Goal: Information Seeking & Learning: Check status

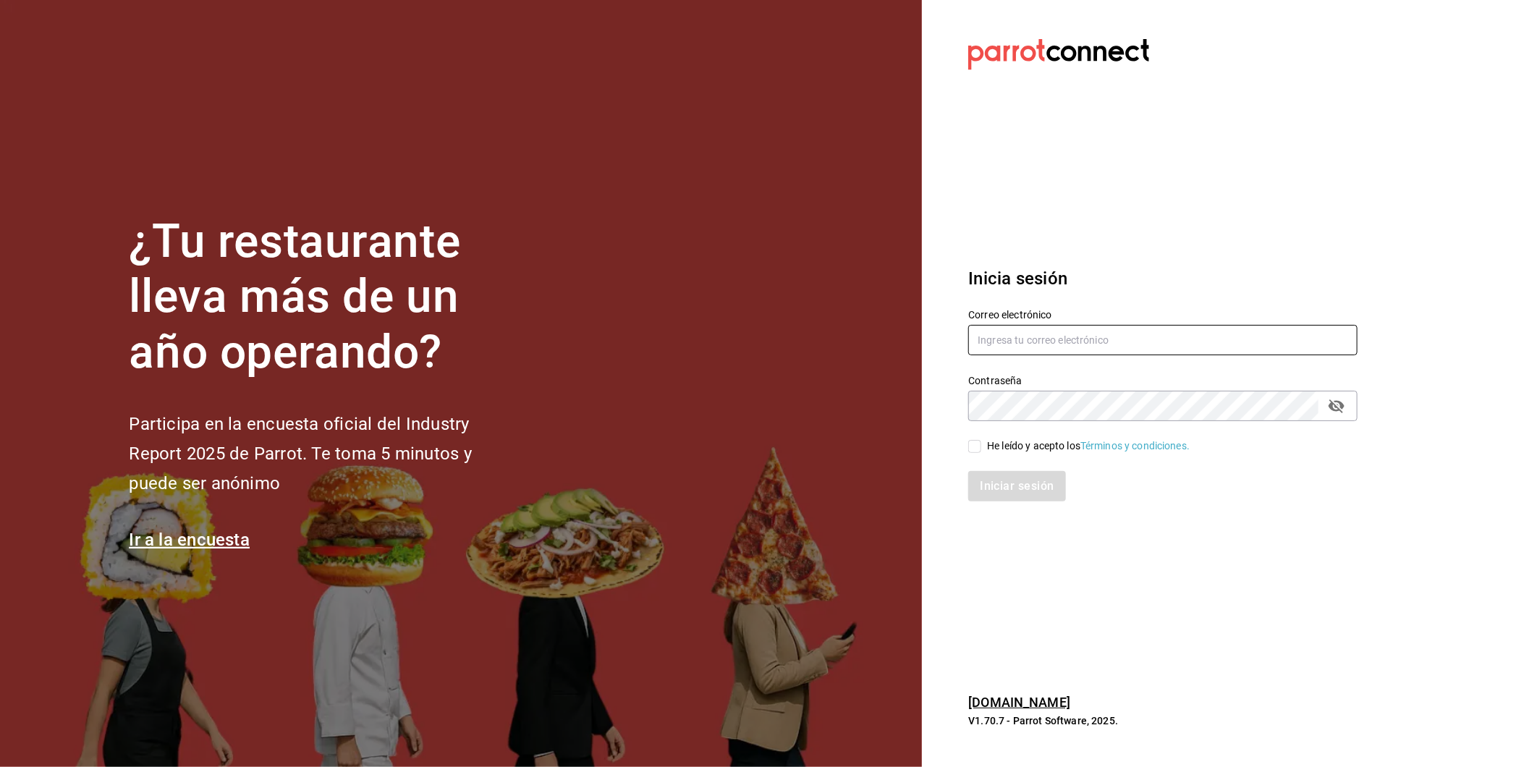
type input "[EMAIL_ADDRESS][PERSON_NAME][DOMAIN_NAME]"
click at [973, 442] on input "He leído y acepto los Términos y condiciones." at bounding box center [974, 446] width 13 height 13
checkbox input "true"
click at [985, 481] on button "Iniciar sesión" at bounding box center [1017, 486] width 98 height 30
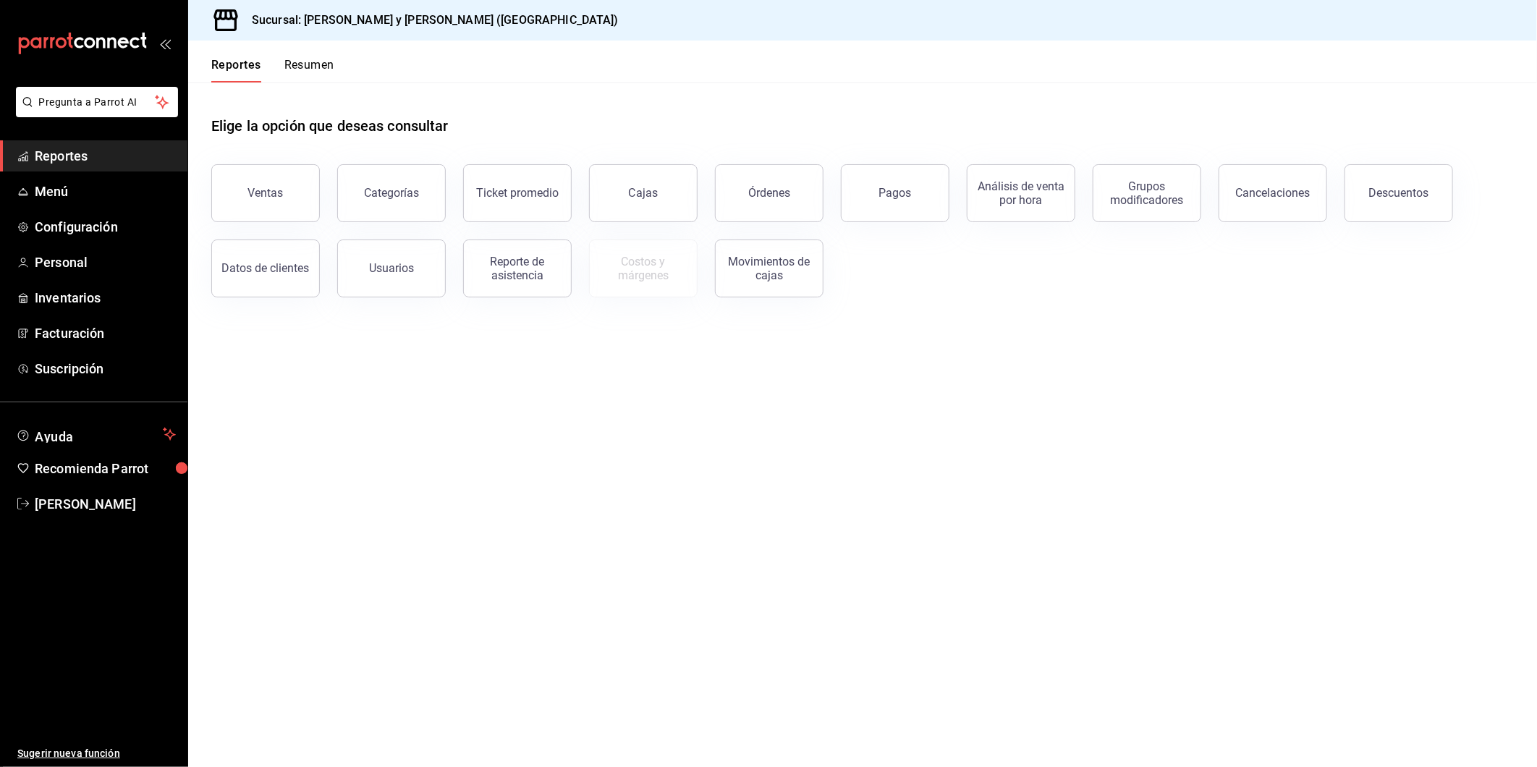
click at [1383, 434] on main "Elige la opción que deseas consultar Ventas Categorías Ticket promedio Cajas Ór…" at bounding box center [862, 424] width 1349 height 684
click at [479, 355] on main "Elige la opción que deseas consultar Ventas Categorías Ticket promedio Cajas Ór…" at bounding box center [862, 424] width 1349 height 684
click at [913, 420] on main "Elige la opción que deseas consultar Ventas Categorías Ticket promedio Cajas Ór…" at bounding box center [862, 424] width 1349 height 684
click at [391, 548] on main "Elige la opción que deseas consultar Ventas Categorías Ticket promedio Cajas Ór…" at bounding box center [862, 424] width 1349 height 684
click at [805, 198] on button "Órdenes" at bounding box center [769, 193] width 109 height 58
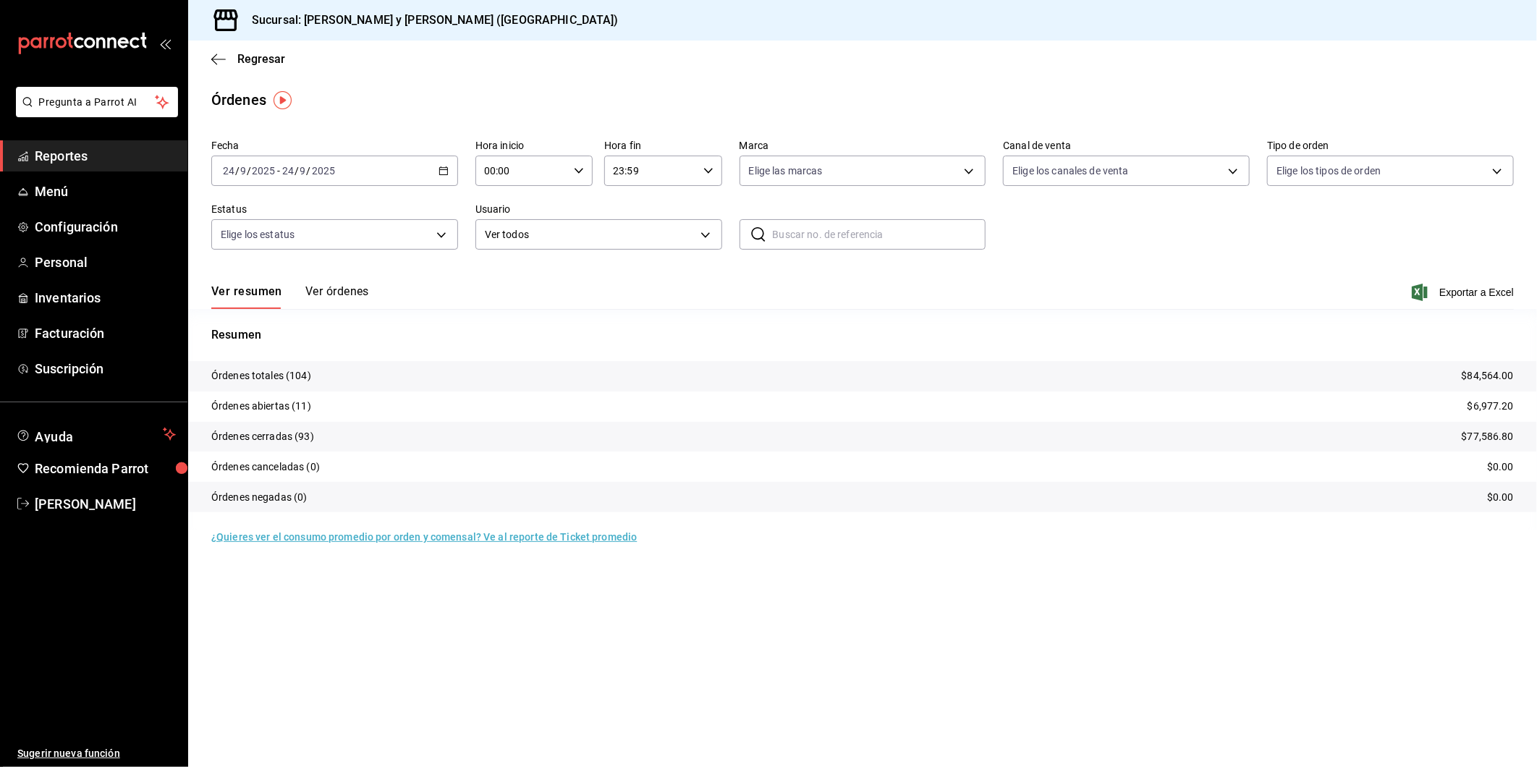
click at [438, 171] on icon "button" at bounding box center [443, 171] width 10 height 10
click at [250, 370] on span "Rango de fechas" at bounding box center [280, 377] width 112 height 15
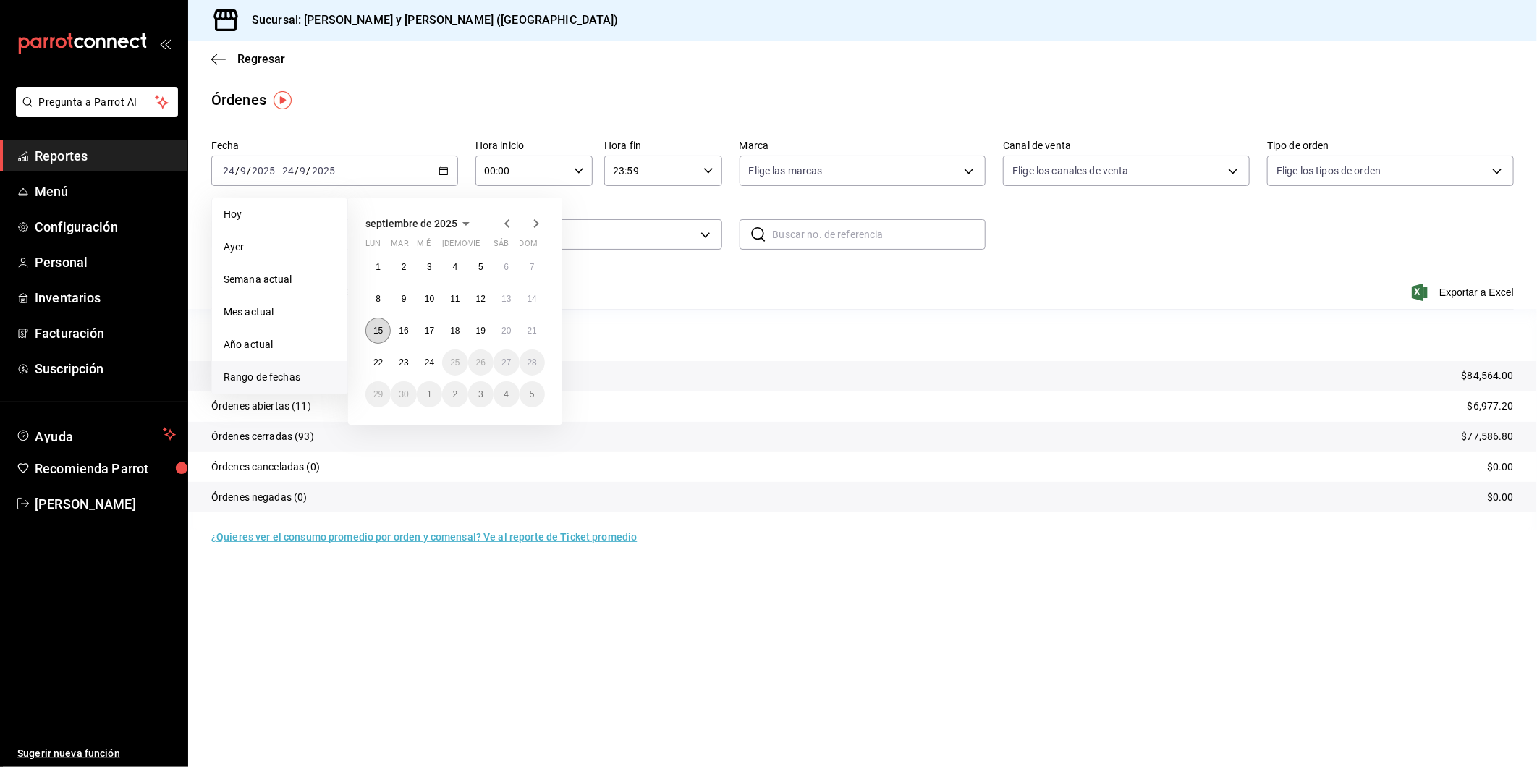
click at [380, 326] on abbr "15" at bounding box center [377, 331] width 9 height 10
click at [530, 327] on abbr "21" at bounding box center [531, 331] width 9 height 10
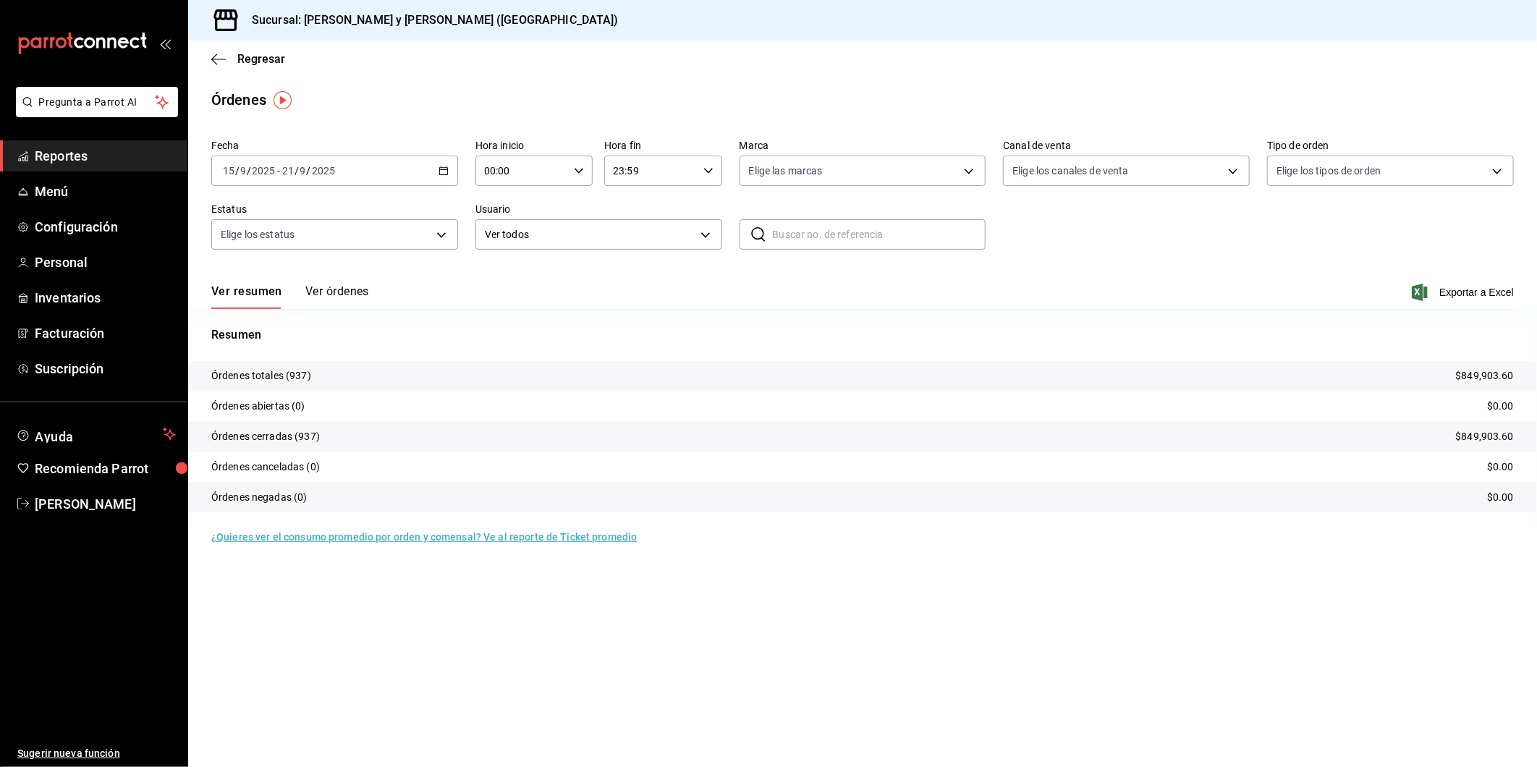
click at [582, 171] on icon "button" at bounding box center [579, 171] width 10 height 10
click at [511, 296] on span "05" at bounding box center [504, 302] width 35 height 12
type input "05:00"
click at [684, 289] on div at bounding box center [768, 383] width 1537 height 767
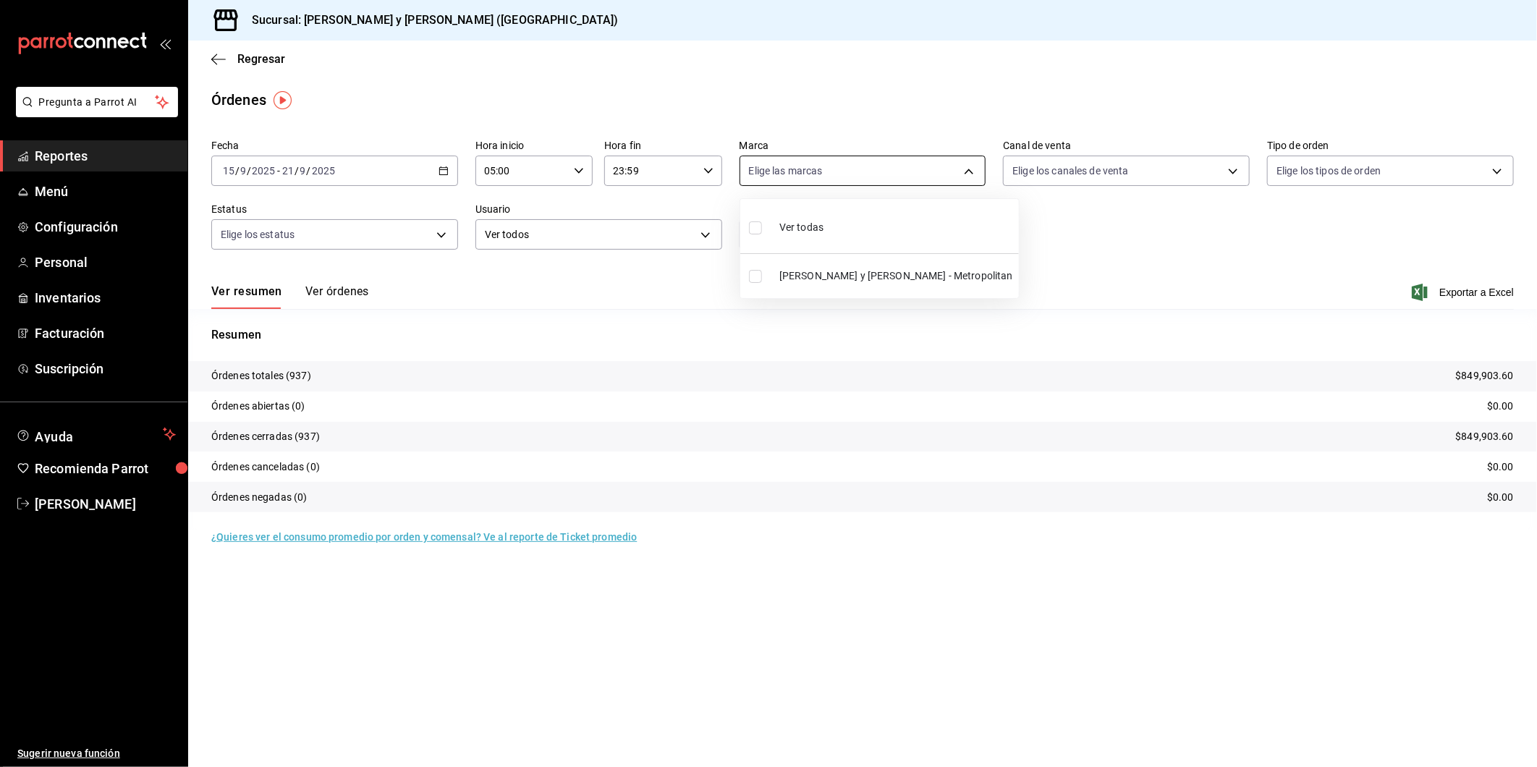
click at [973, 168] on body "Pregunta a Parrot AI Reportes Menú Configuración Personal Inventarios Facturaci…" at bounding box center [768, 383] width 1537 height 767
click at [757, 229] on input "checkbox" at bounding box center [755, 227] width 13 height 13
checkbox input "true"
type input "5c4b5436-b9cd-4a1a-b4e8-85329c7394cf"
checkbox input "true"
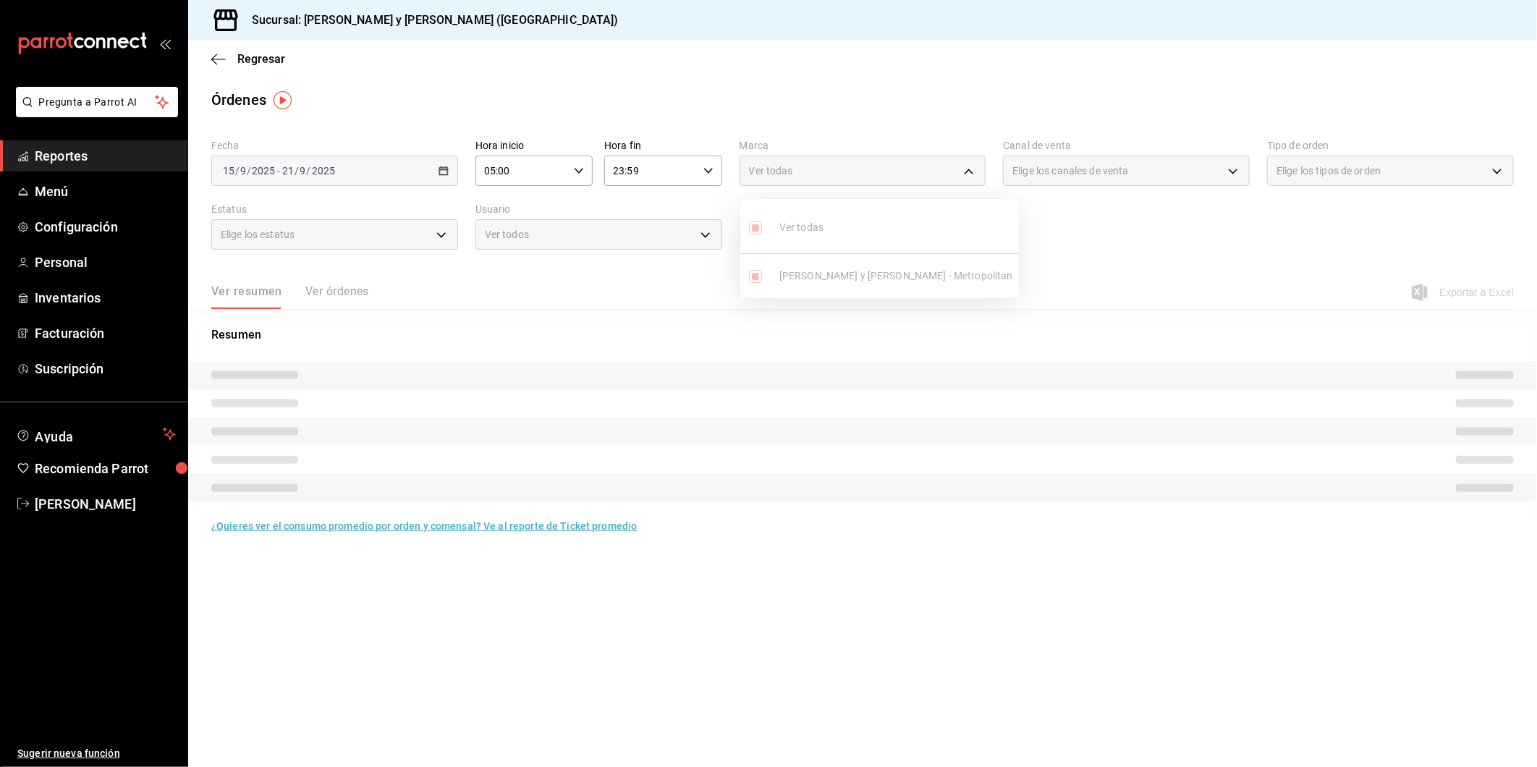
click at [1232, 175] on div at bounding box center [768, 383] width 1537 height 767
click at [1232, 175] on body "Pregunta a Parrot AI Reportes Menú Configuración Personal Inventarios Facturaci…" at bounding box center [768, 383] width 1537 height 767
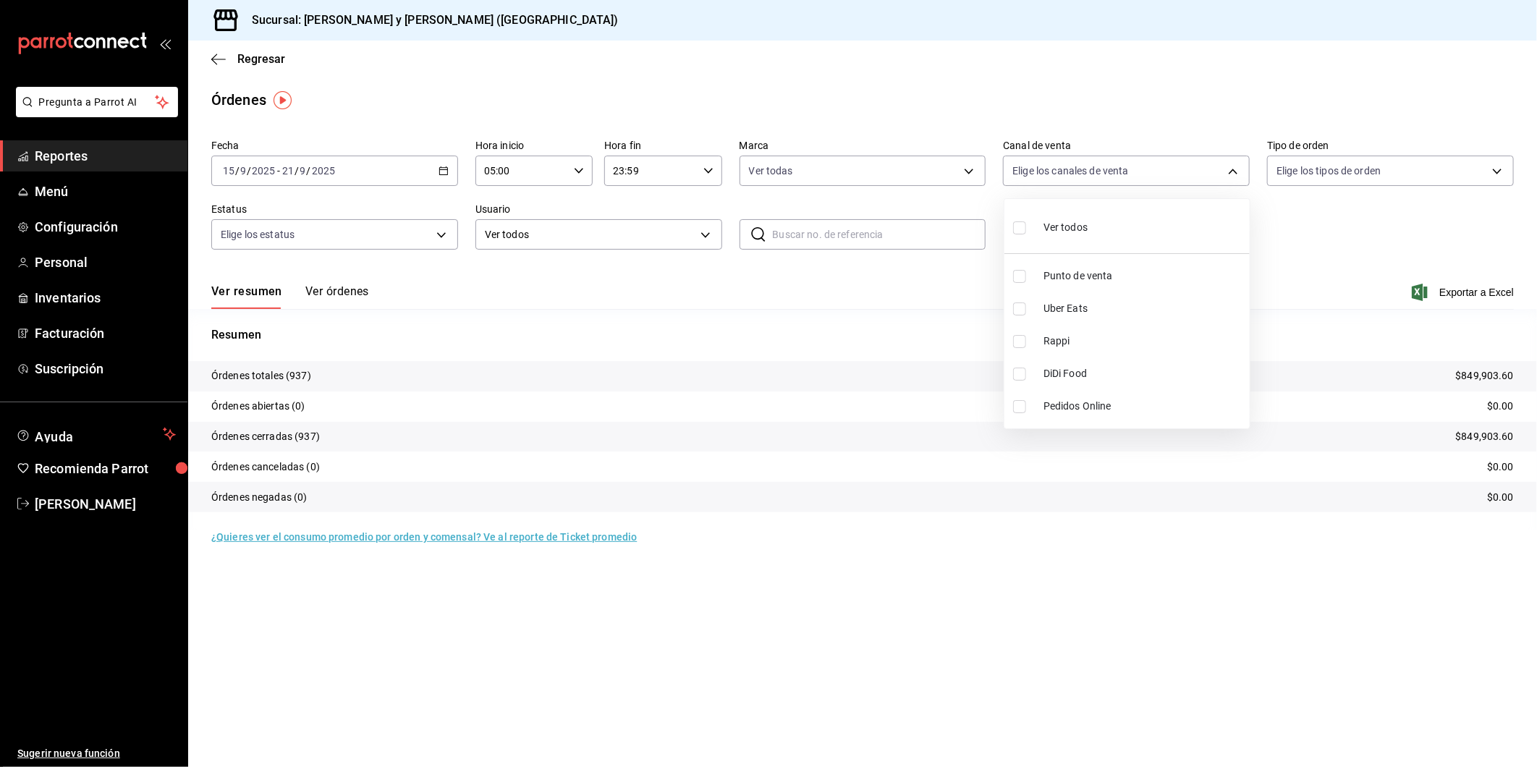
click at [1016, 229] on input "checkbox" at bounding box center [1019, 227] width 13 height 13
checkbox input "true"
type input "PARROT,UBER_EATS,RAPPI,DIDI_FOOD,ONLINE"
checkbox input "true"
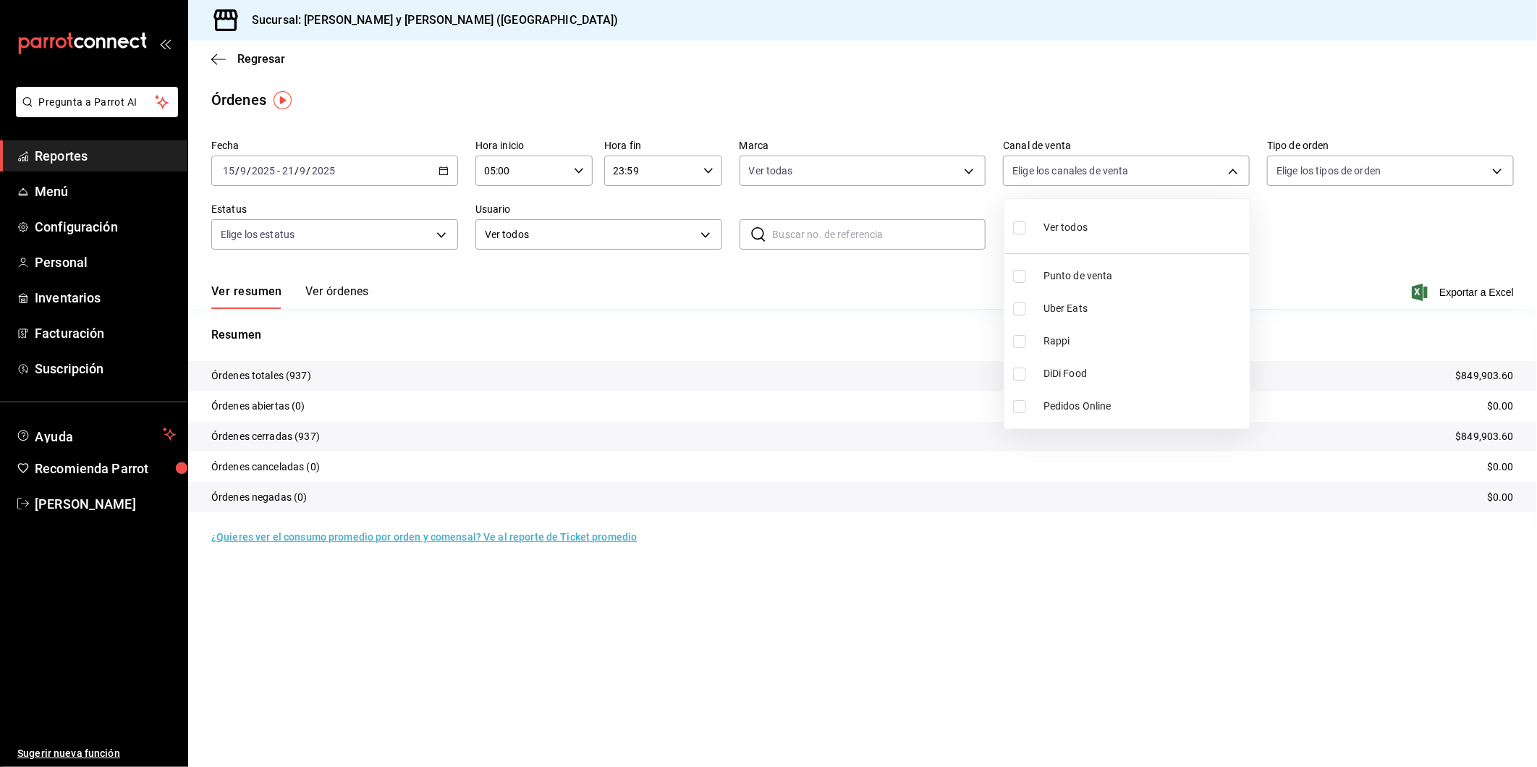
checkbox input "true"
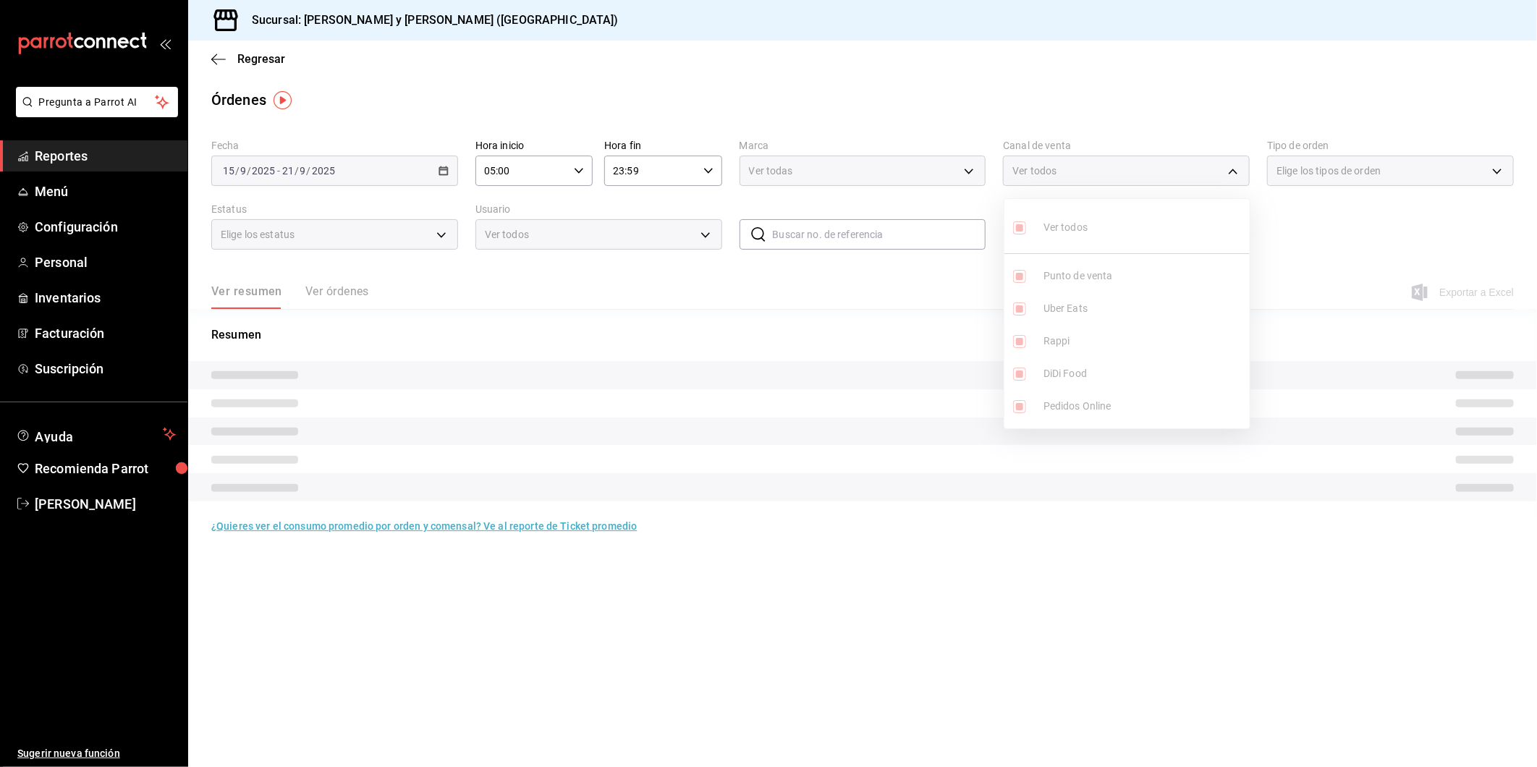
click at [1499, 174] on div at bounding box center [768, 383] width 1537 height 767
click at [1499, 174] on div "Ver todos Punto de venta Uber Eats Rappi DiDi Food Pedidos Online" at bounding box center [768, 383] width 1537 height 767
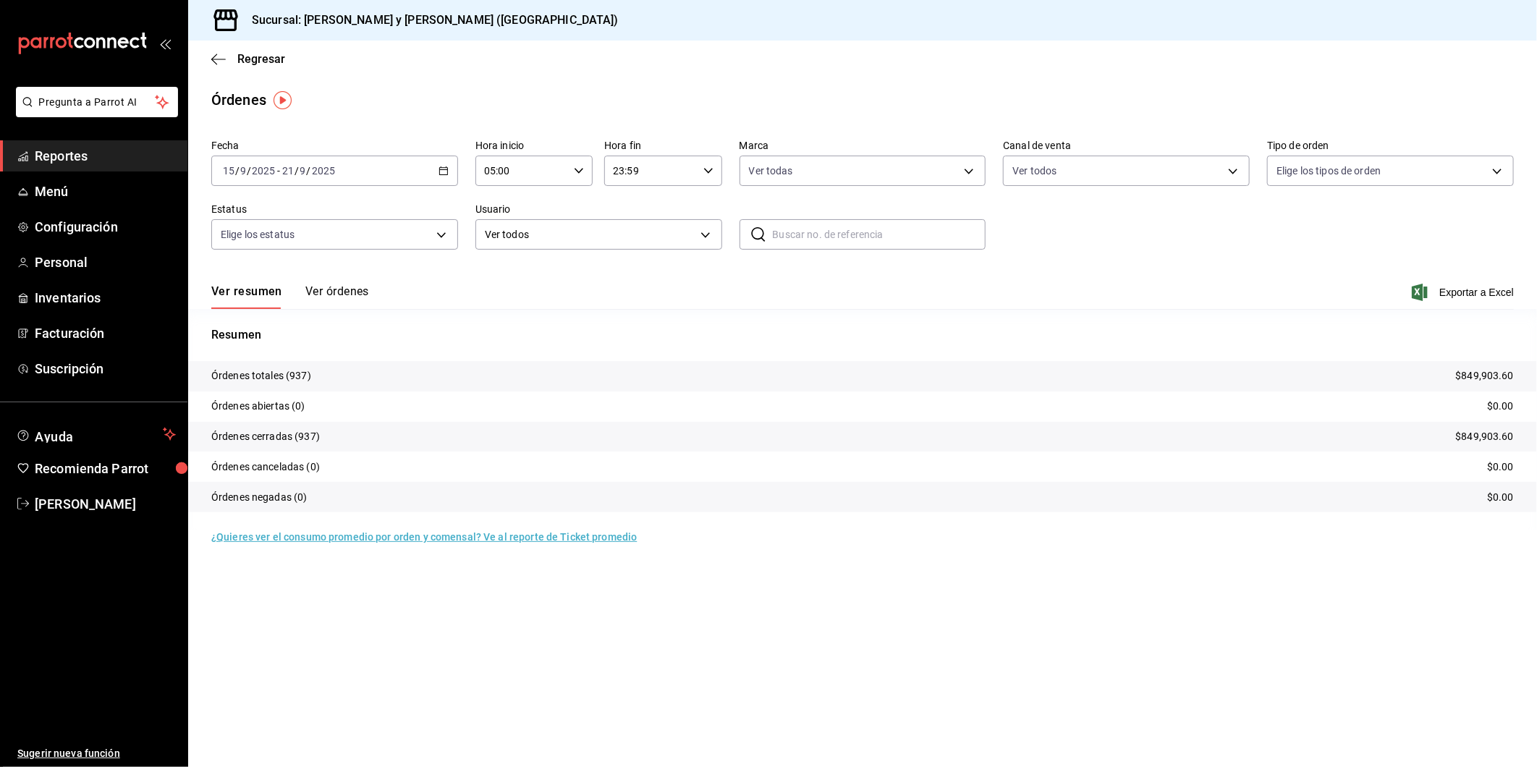
click at [1498, 174] on body "Pregunta a Parrot AI Reportes Menú Configuración Personal Inventarios Facturaci…" at bounding box center [768, 383] width 1537 height 767
click at [1283, 232] on input "checkbox" at bounding box center [1283, 227] width 13 height 13
checkbox input "true"
type input "ba680d0a-1f34-4b04-824e-6ad3acaf04f7,2b77cb70-5460-4e10-9e7c-e3f2a48e8b4b,02b75…"
checkbox input "true"
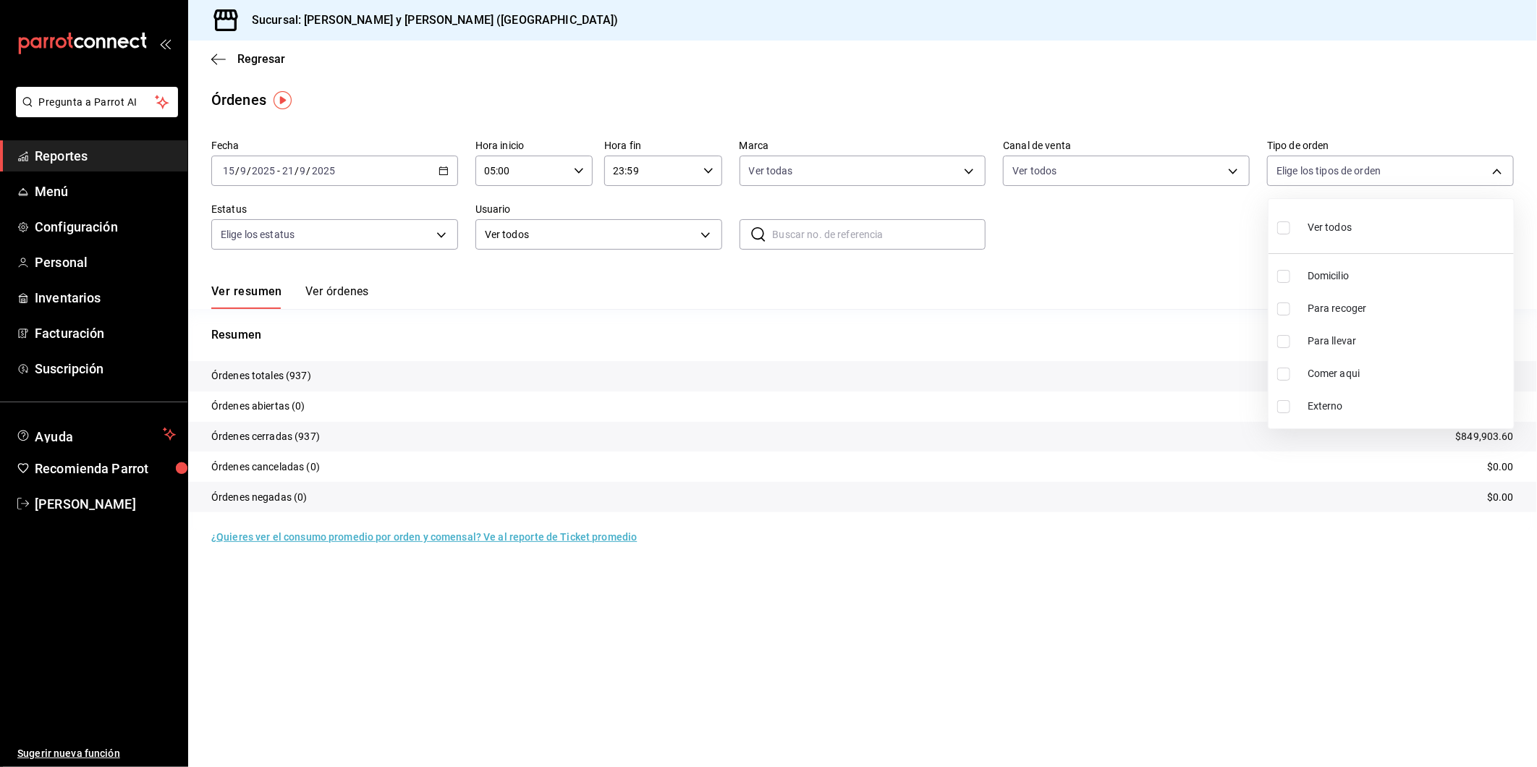
checkbox input "true"
